Goal: Find specific page/section

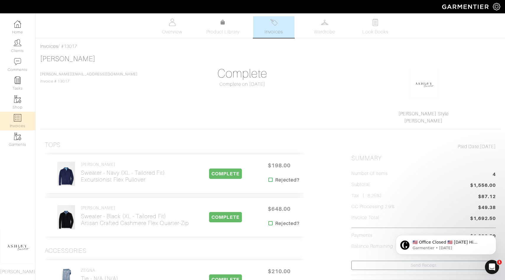
click at [12, 124] on link "Invoices" at bounding box center [17, 121] width 35 height 19
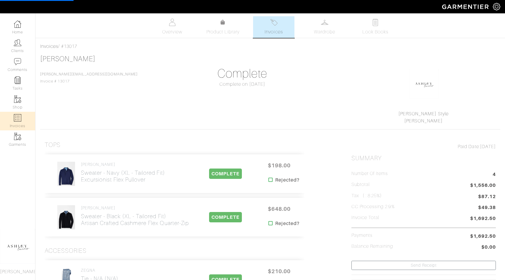
select select
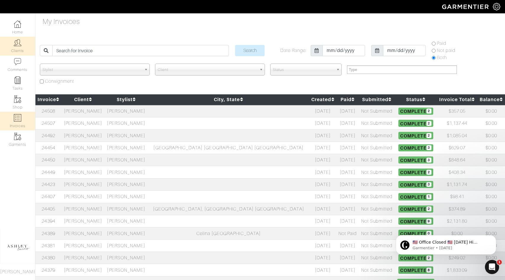
click at [20, 45] on img at bounding box center [17, 42] width 7 height 7
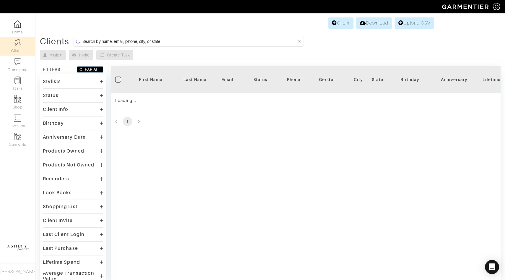
click at [195, 39] on input at bounding box center [189, 41] width 214 height 7
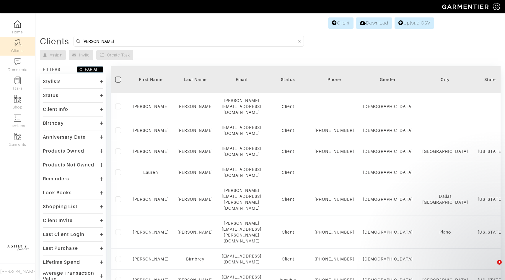
type input "maggie"
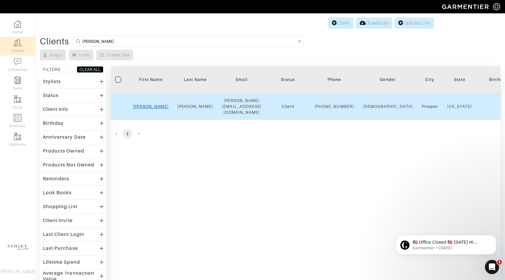
click at [149, 107] on link "Maggie" at bounding box center [151, 106] width 36 height 5
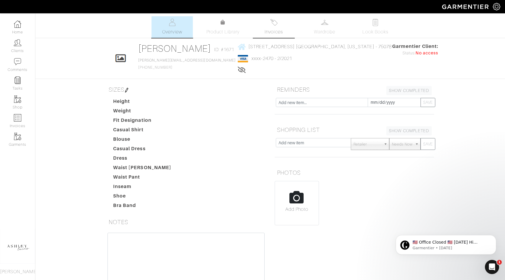
click at [271, 30] on span "Invoices" at bounding box center [274, 31] width 18 height 7
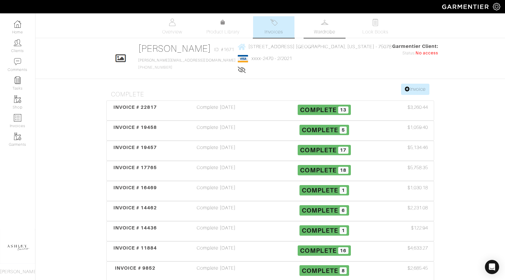
click at [309, 25] on link "Wardrobe" at bounding box center [324, 27] width 41 height 22
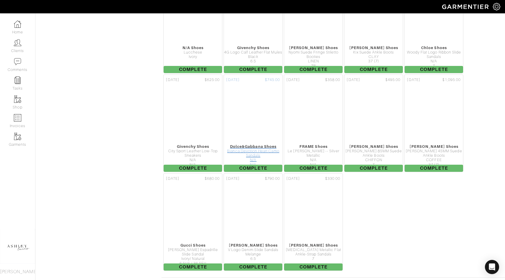
scroll to position [2499, 0]
